Goal: Task Accomplishment & Management: Complete application form

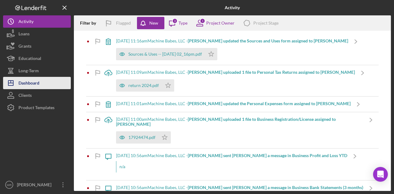
click at [35, 81] on div "Dashboard" at bounding box center [28, 84] width 21 height 14
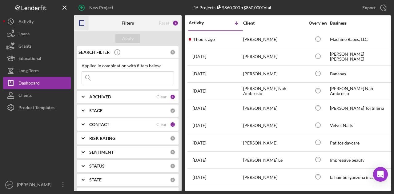
click at [83, 23] on icon "button" at bounding box center [82, 23] width 14 height 14
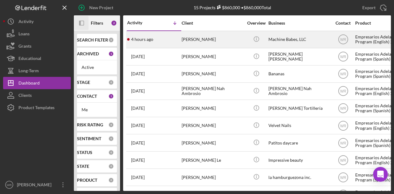
click at [214, 43] on div "[PERSON_NAME]" at bounding box center [213, 39] width 62 height 16
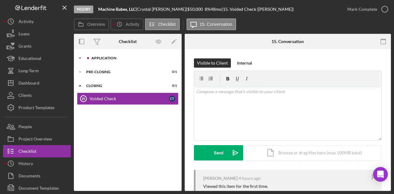
click at [81, 59] on icon "Icon/Expander" at bounding box center [80, 58] width 12 height 12
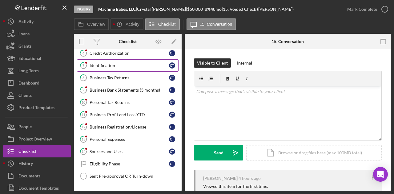
scroll to position [65, 0]
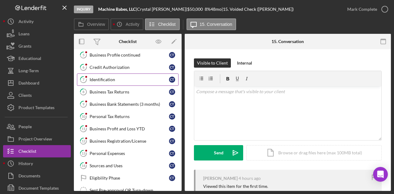
click at [127, 79] on div "Identification" at bounding box center [129, 79] width 79 height 5
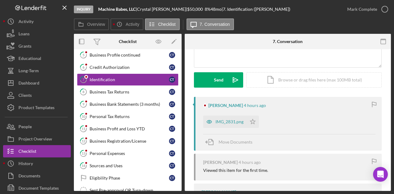
scroll to position [73, 0]
click at [221, 124] on div "IMG_2831.png" at bounding box center [224, 121] width 43 height 12
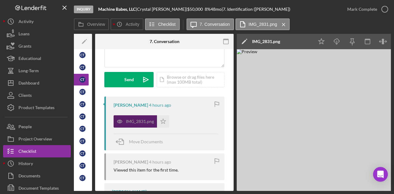
scroll to position [0, 0]
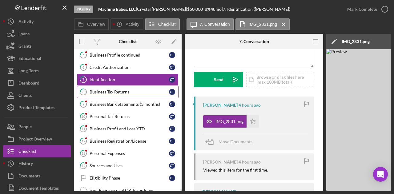
click at [107, 93] on link "8 Business Tax Returns C T" at bounding box center [128, 92] width 102 height 12
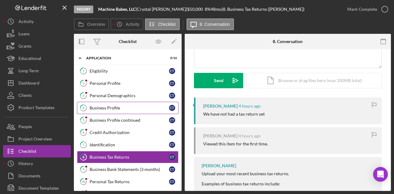
click at [116, 104] on link "4 Business Profile C T" at bounding box center [128, 108] width 102 height 12
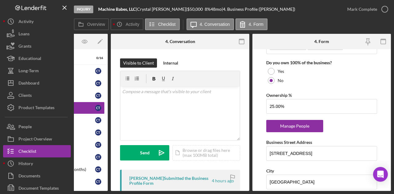
scroll to position [351, 0]
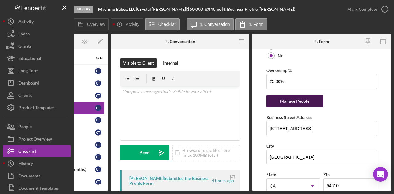
click at [294, 103] on div "Manage People" at bounding box center [294, 101] width 51 height 12
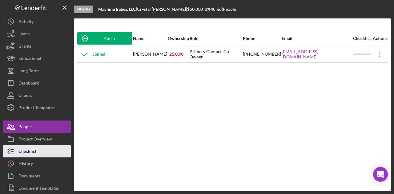
click at [27, 151] on div "Checklist" at bounding box center [27, 152] width 18 height 14
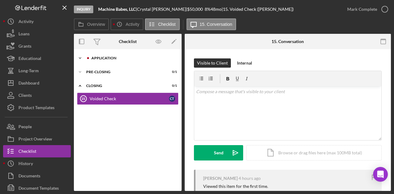
click at [110, 59] on div "Application" at bounding box center [132, 58] width 83 height 4
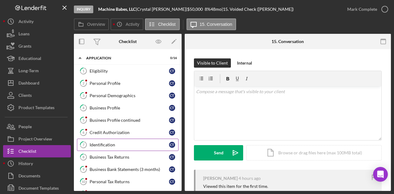
scroll to position [116, 0]
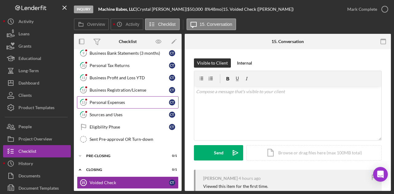
click at [125, 101] on div "Personal Expenses" at bounding box center [129, 102] width 79 height 5
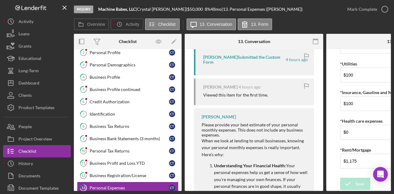
scroll to position [29, 0]
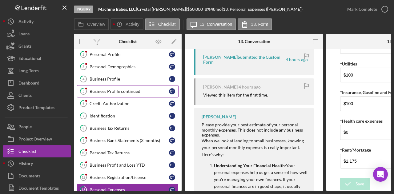
click at [130, 85] on link "5 Business Profile continued C T" at bounding box center [128, 91] width 102 height 12
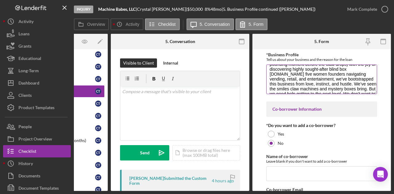
scroll to position [37, 0]
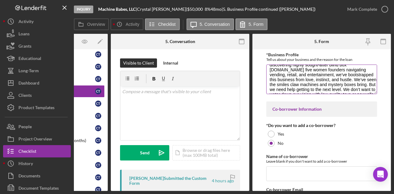
click at [373, 89] on textarea "Machine Babes is an [DEMOGRAPHIC_DATA] woman-owned, [GEOGRAPHIC_DATA]-based bus…" at bounding box center [321, 80] width 111 height 30
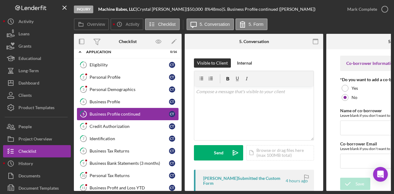
scroll to position [0, 0]
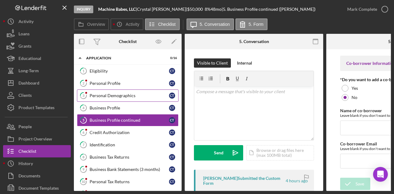
click at [118, 93] on div "Personal Demographics" at bounding box center [129, 95] width 79 height 5
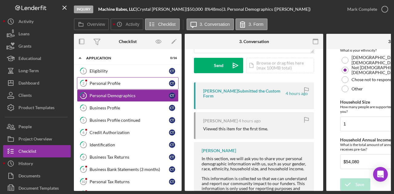
click at [136, 88] on link "2 Personal Profile C T" at bounding box center [128, 83] width 102 height 12
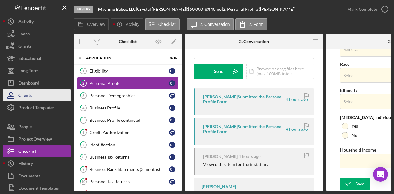
click at [48, 92] on button "Clients" at bounding box center [37, 95] width 68 height 12
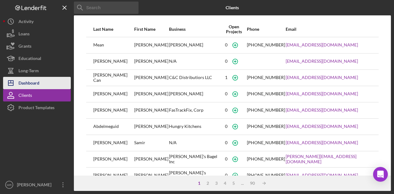
click at [51, 85] on button "Icon/Dashboard Dashboard" at bounding box center [37, 83] width 68 height 12
